Goal: Task Accomplishment & Management: Manage account settings

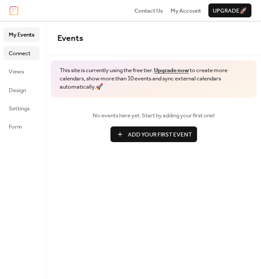
click at [22, 55] on span "Connect" at bounding box center [20, 53] width 22 height 9
click at [22, 57] on span "Connect" at bounding box center [20, 53] width 22 height 9
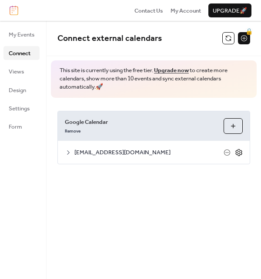
click at [236, 156] on icon at bounding box center [239, 153] width 8 height 8
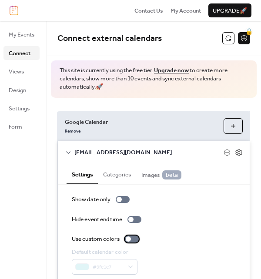
click at [128, 240] on div at bounding box center [128, 239] width 5 height 5
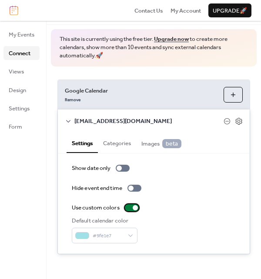
scroll to position [31, 0]
click at [111, 142] on button "Categories" at bounding box center [117, 143] width 38 height 20
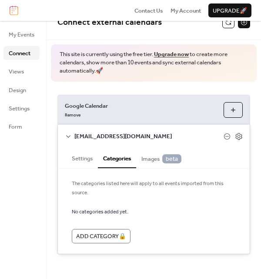
click at [147, 162] on span "Images beta" at bounding box center [161, 159] width 40 height 9
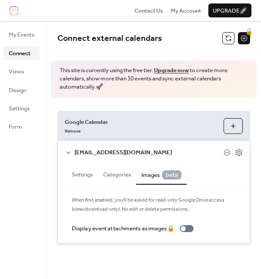
scroll to position [0, 0]
click at [81, 172] on button "Settings" at bounding box center [82, 174] width 31 height 20
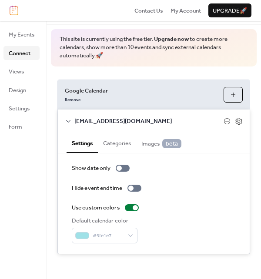
scroll to position [31, 0]
click at [13, 74] on span "Views" at bounding box center [16, 71] width 15 height 9
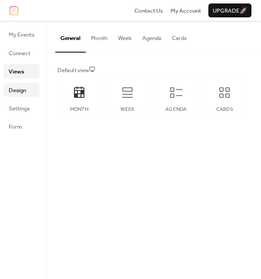
click at [23, 90] on span "Design" at bounding box center [17, 90] width 17 height 9
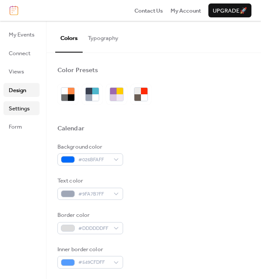
click at [21, 106] on span "Settings" at bounding box center [19, 108] width 21 height 9
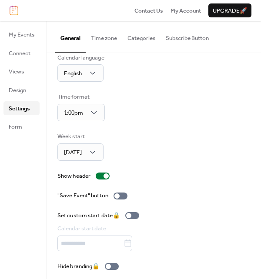
scroll to position [57, 0]
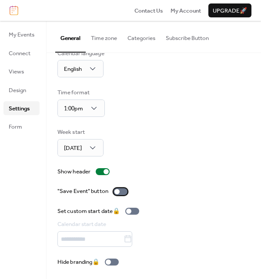
click at [113, 192] on label ""Save Event" button" at bounding box center [94, 191] width 74 height 9
click at [12, 128] on span "Form" at bounding box center [15, 127] width 13 height 9
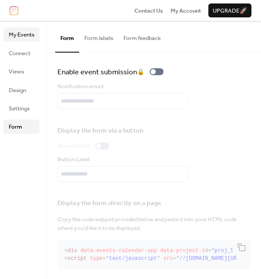
click at [26, 34] on span "My Events" at bounding box center [22, 34] width 26 height 9
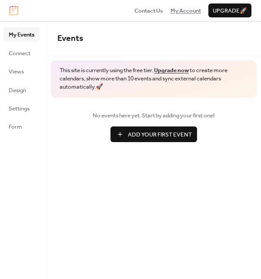
click at [173, 14] on span "My Account" at bounding box center [186, 11] width 30 height 9
